Goal: Task Accomplishment & Management: Complete application form

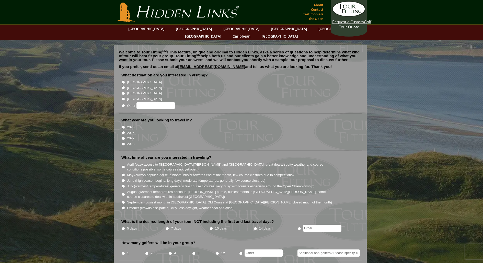
click at [124, 92] on input "[GEOGRAPHIC_DATA]" at bounding box center [123, 93] width 3 height 3
radio input "true"
click at [123, 131] on input "2026" at bounding box center [123, 132] width 3 height 3
radio input "true"
click at [124, 173] on input "May (always popular, gorse in bloom, busier towards end of the month, few cours…" at bounding box center [123, 174] width 3 height 3
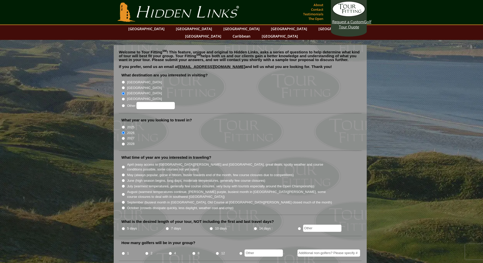
radio input "true"
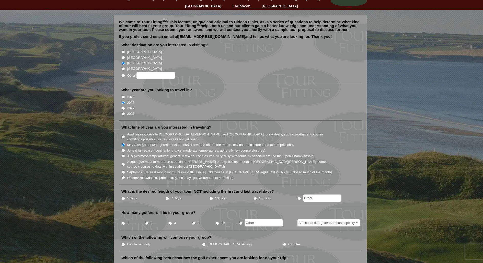
scroll to position [49, 0]
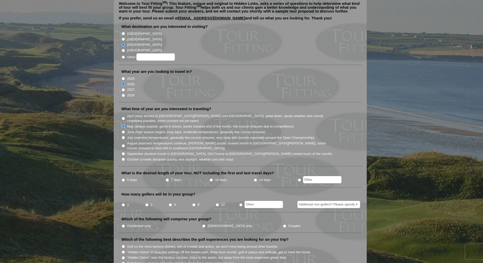
click at [123, 178] on input "5 days" at bounding box center [123, 179] width 3 height 3
radio input "true"
click at [170, 203] on input "4" at bounding box center [170, 204] width 3 height 3
radio input "true"
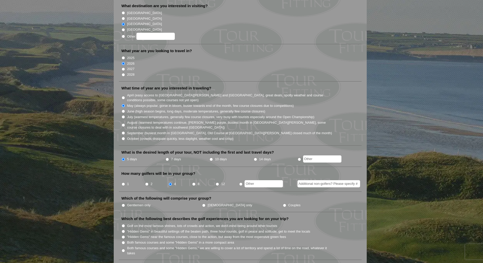
scroll to position [70, 0]
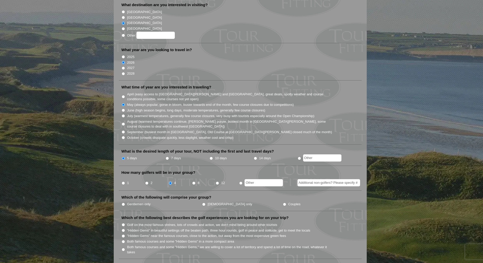
click at [125, 203] on input "Gentlemen only" at bounding box center [123, 204] width 3 height 3
radio input "true"
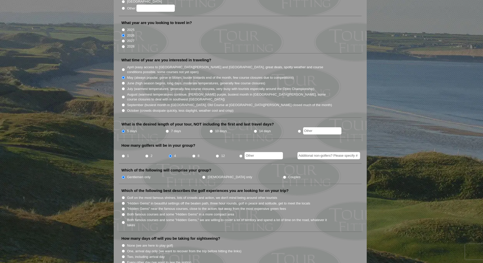
scroll to position [104, 0]
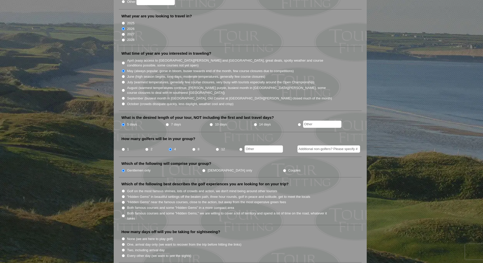
click at [123, 189] on input "Golf on the most famous shrines, lots of crowds and action, we don't mind being…" at bounding box center [123, 190] width 3 height 3
radio input "true"
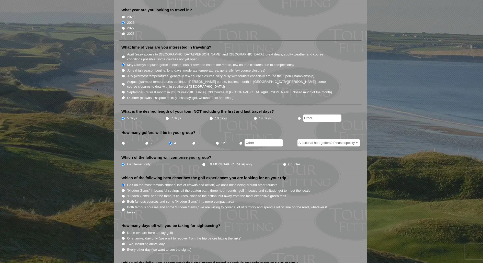
scroll to position [111, 0]
click at [123, 200] on input "Both famous courses and some "Hidden Gems" in a more compact area" at bounding box center [123, 201] width 3 height 3
radio input "true"
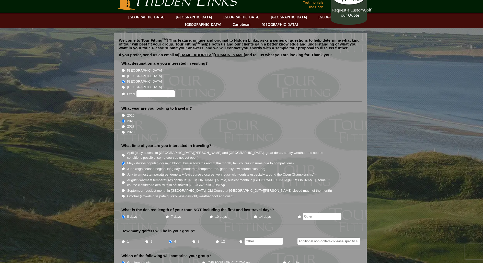
scroll to position [0, 0]
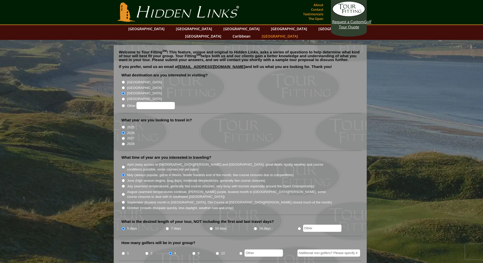
click at [301, 32] on link "[GEOGRAPHIC_DATA]" at bounding box center [279, 35] width 41 height 7
